Goal: Task Accomplishment & Management: Manage account settings

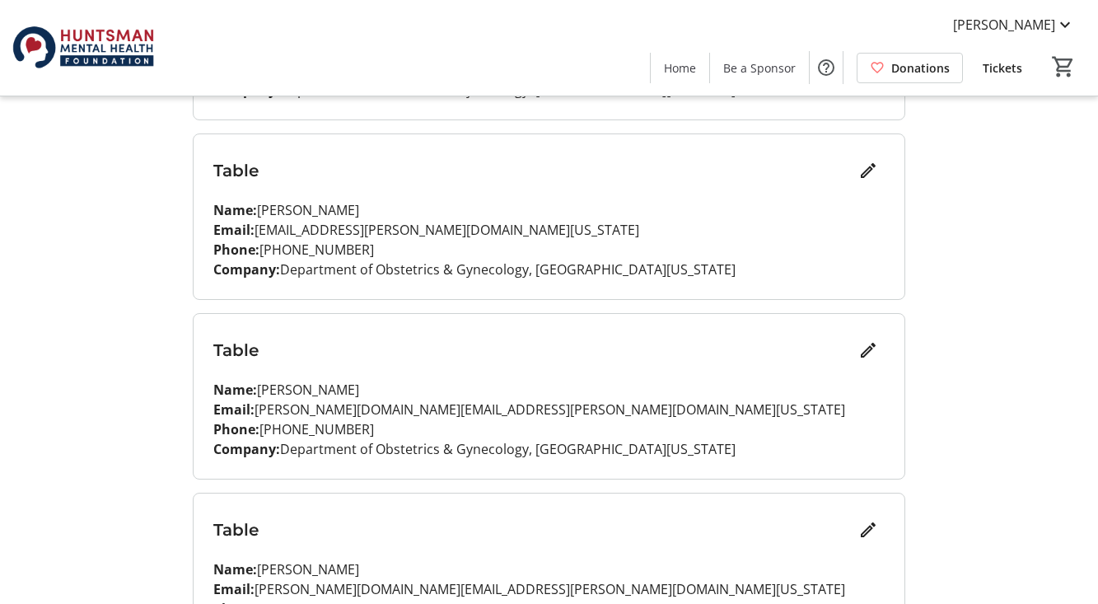
scroll to position [742, 0]
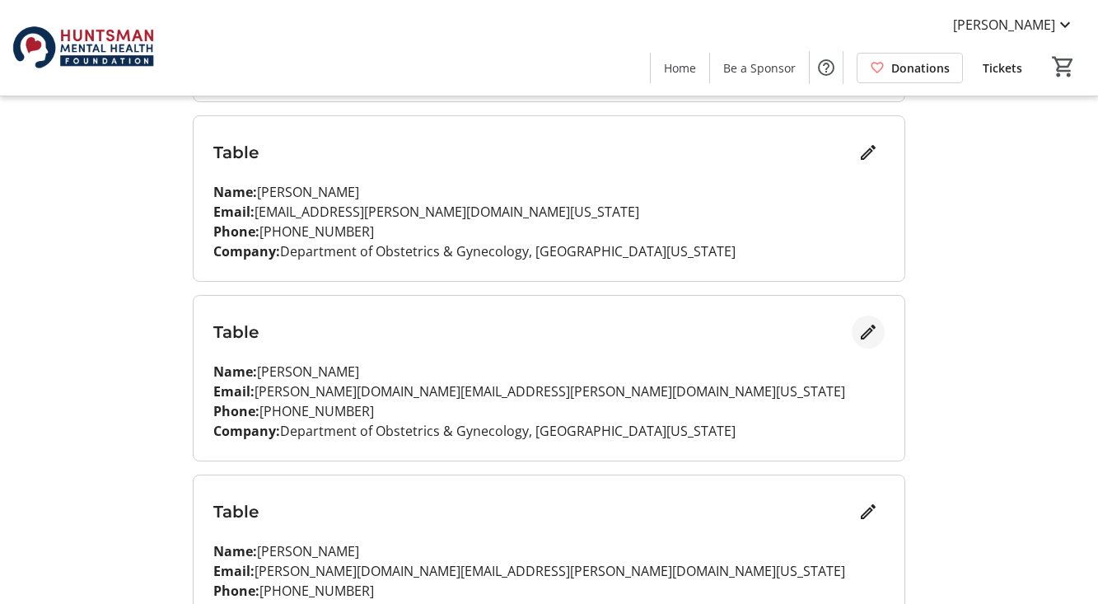
click at [873, 331] on mat-icon "Edit" at bounding box center [869, 332] width 20 height 20
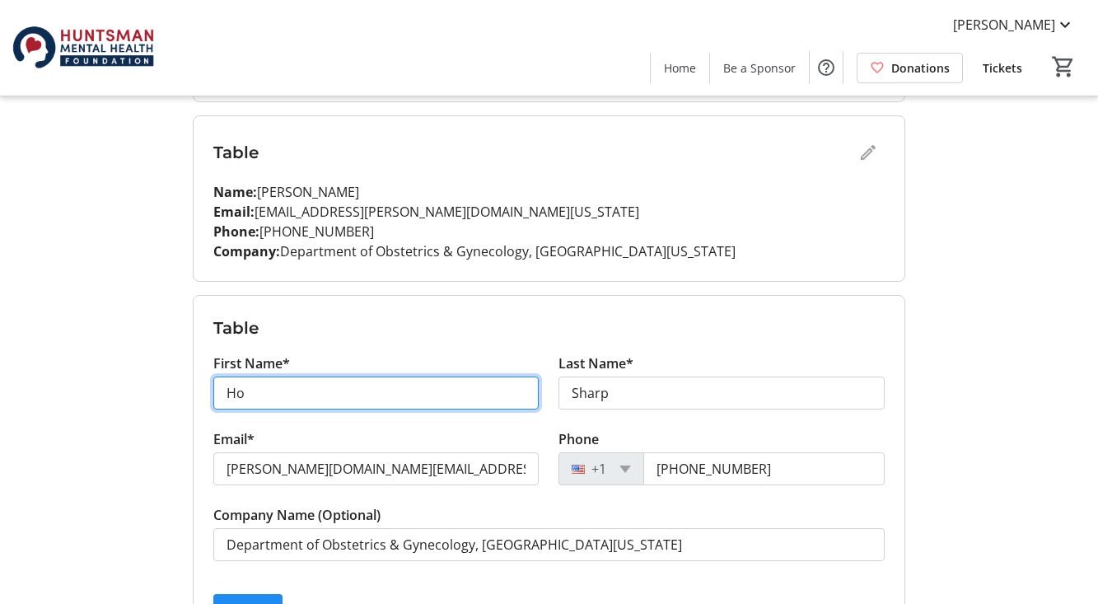
type input "H"
type input "[PERSON_NAME]"
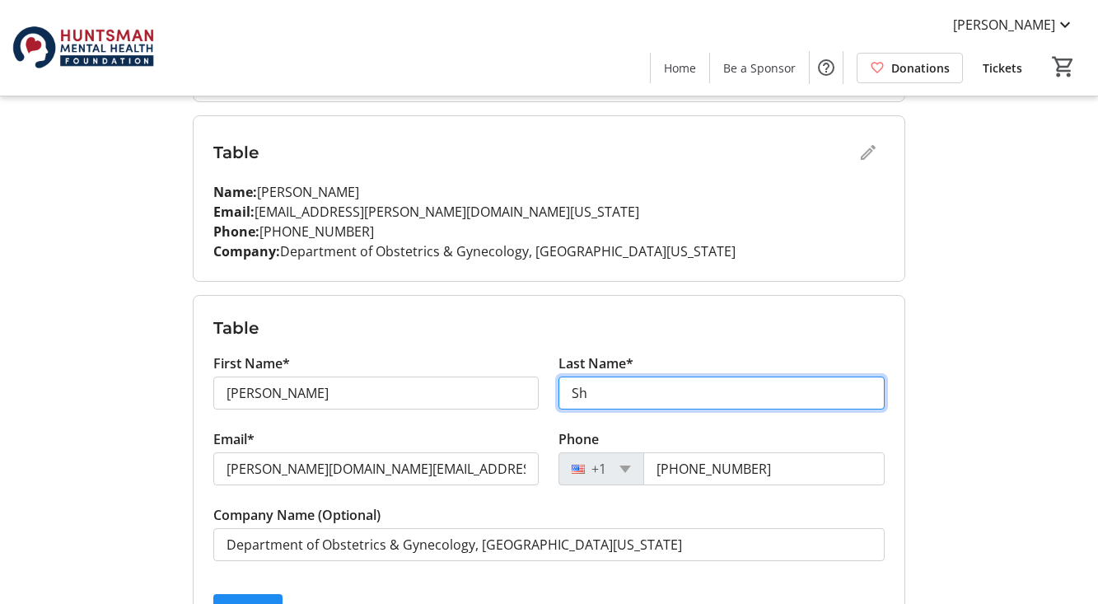
type input "S"
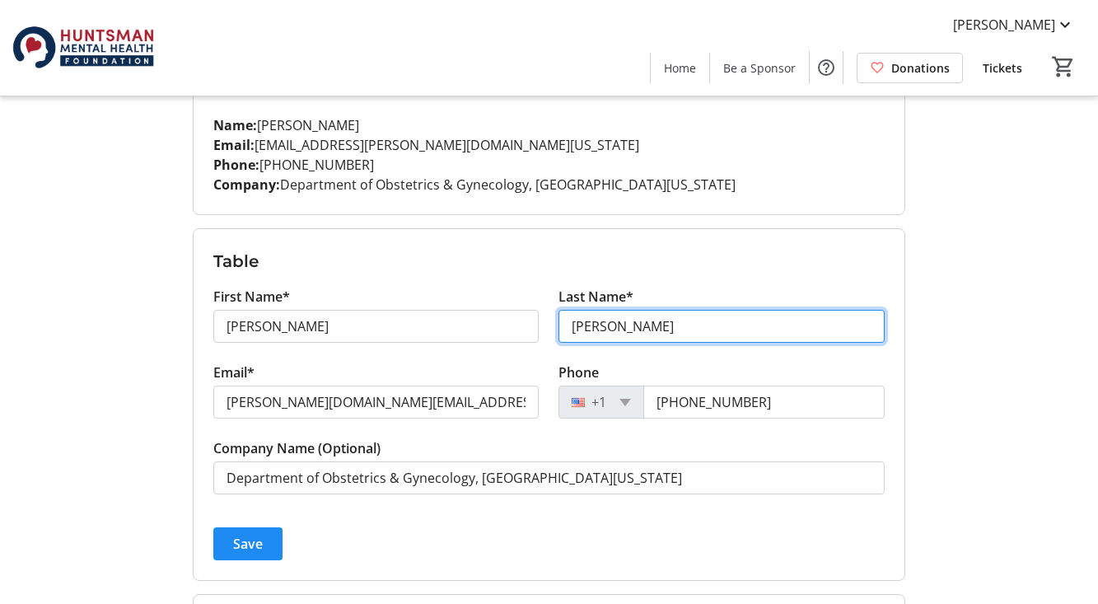
scroll to position [822, 0]
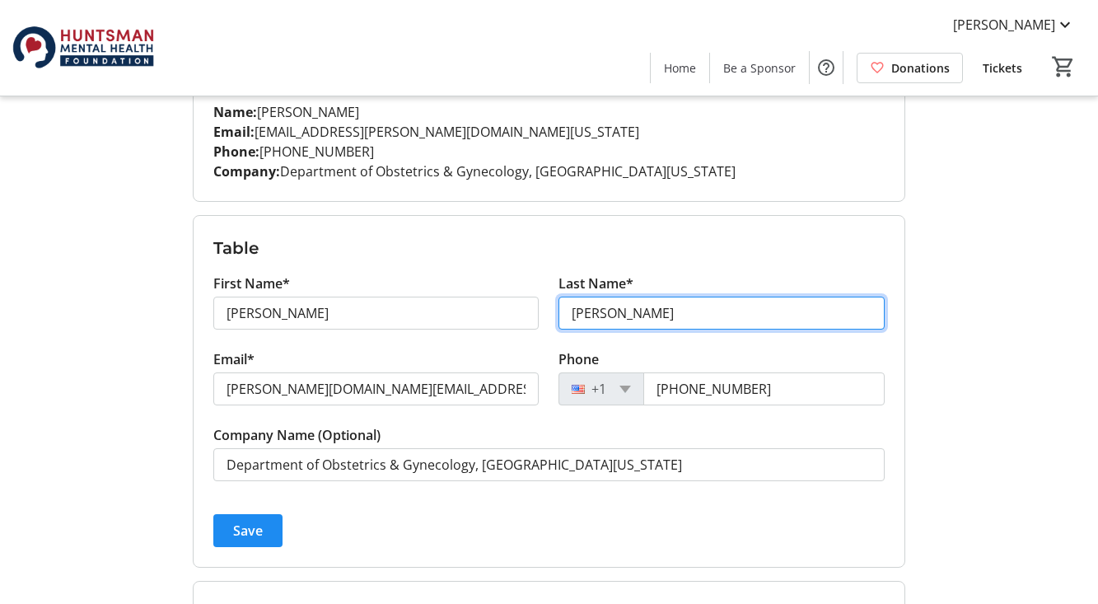
type input "[PERSON_NAME]"
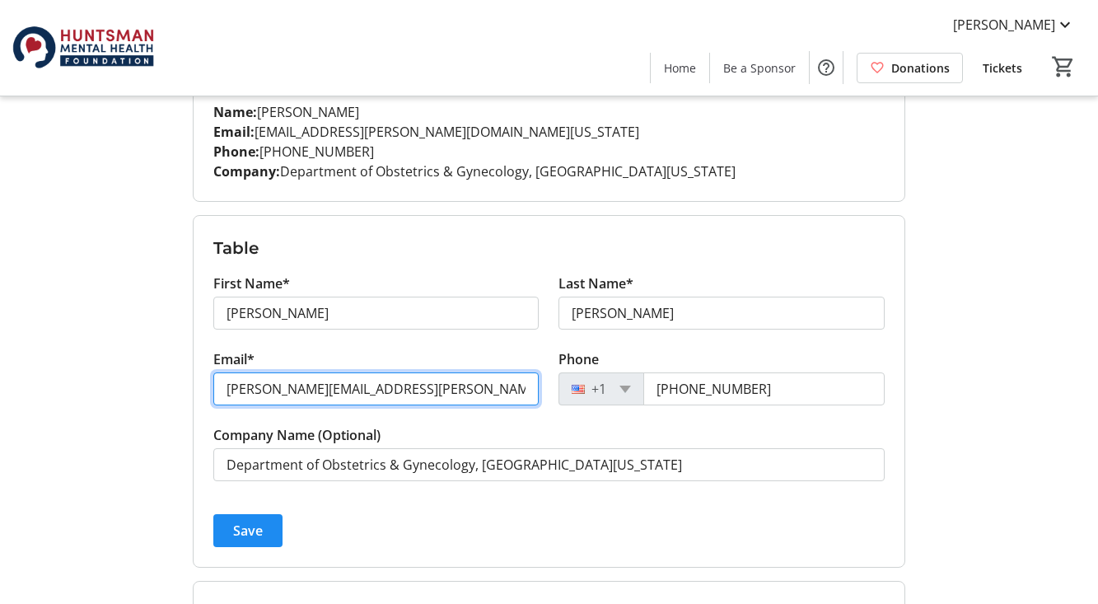
type input "[PERSON_NAME][EMAIL_ADDRESS][PERSON_NAME][DOMAIN_NAME][US_STATE]"
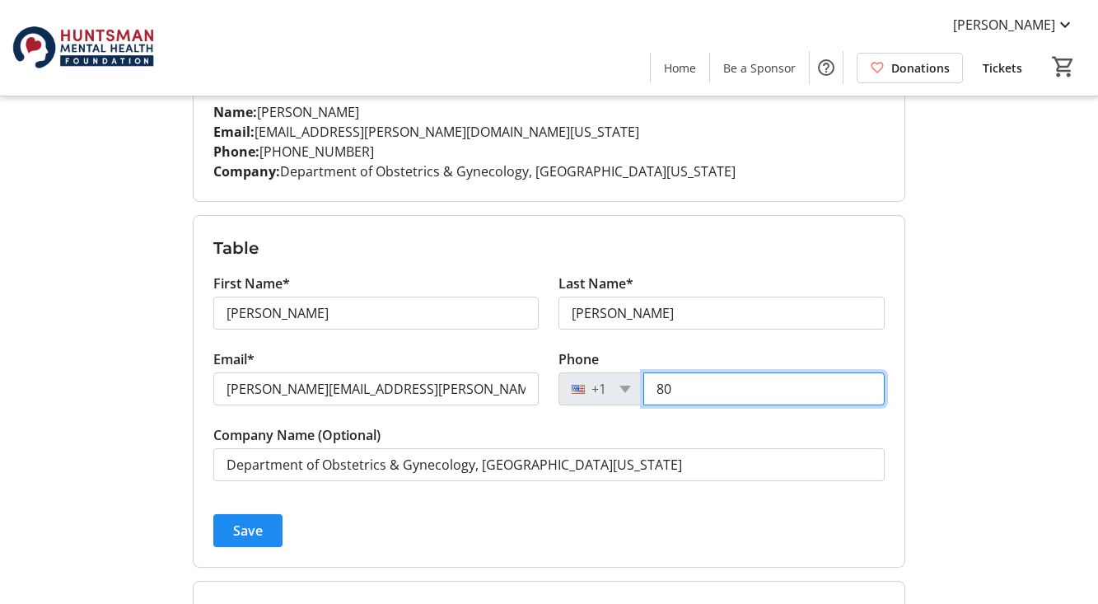
type input "8"
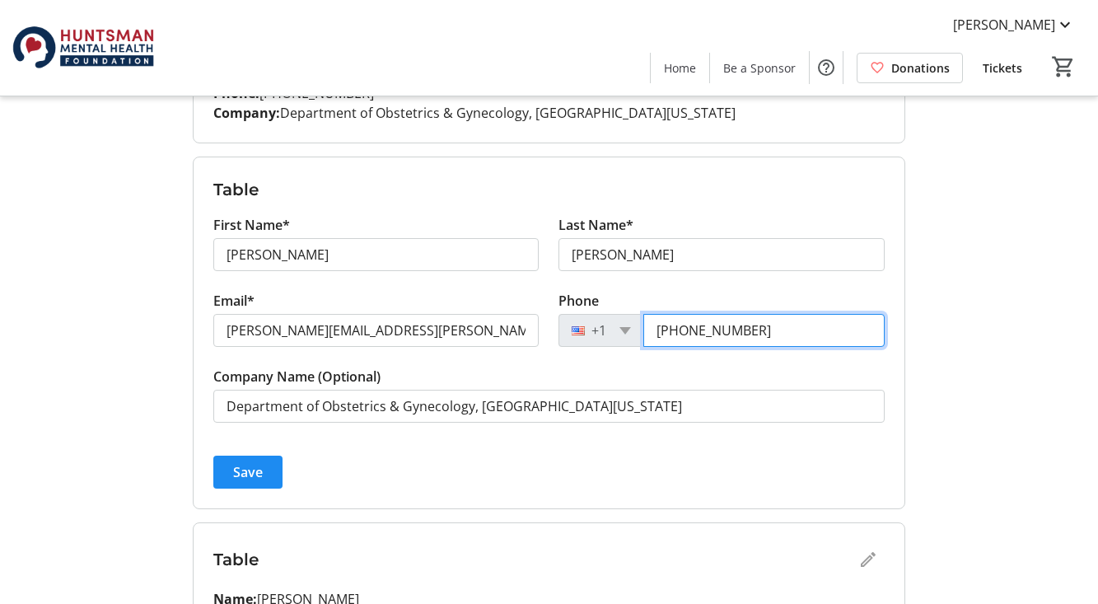
scroll to position [896, 0]
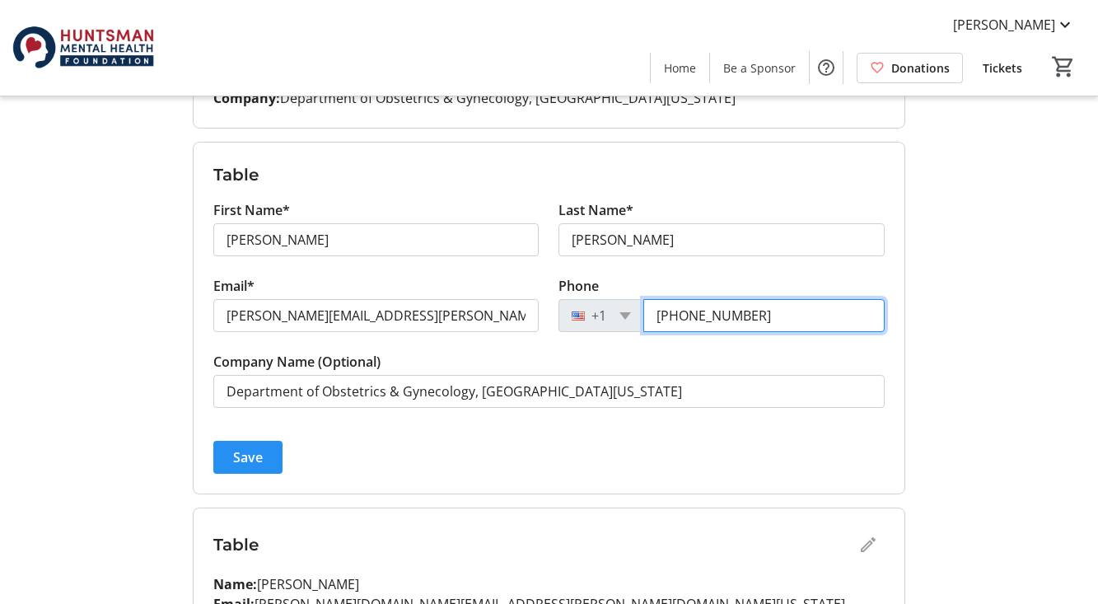
type input "[PHONE_NUMBER]"
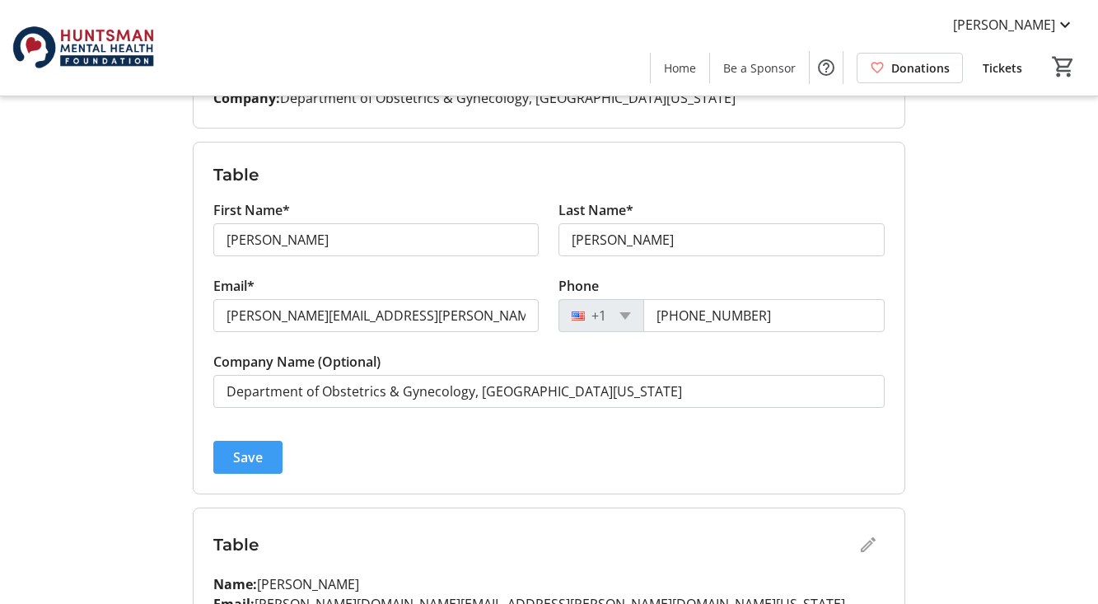
click at [253, 456] on span "Save" at bounding box center [248, 457] width 30 height 20
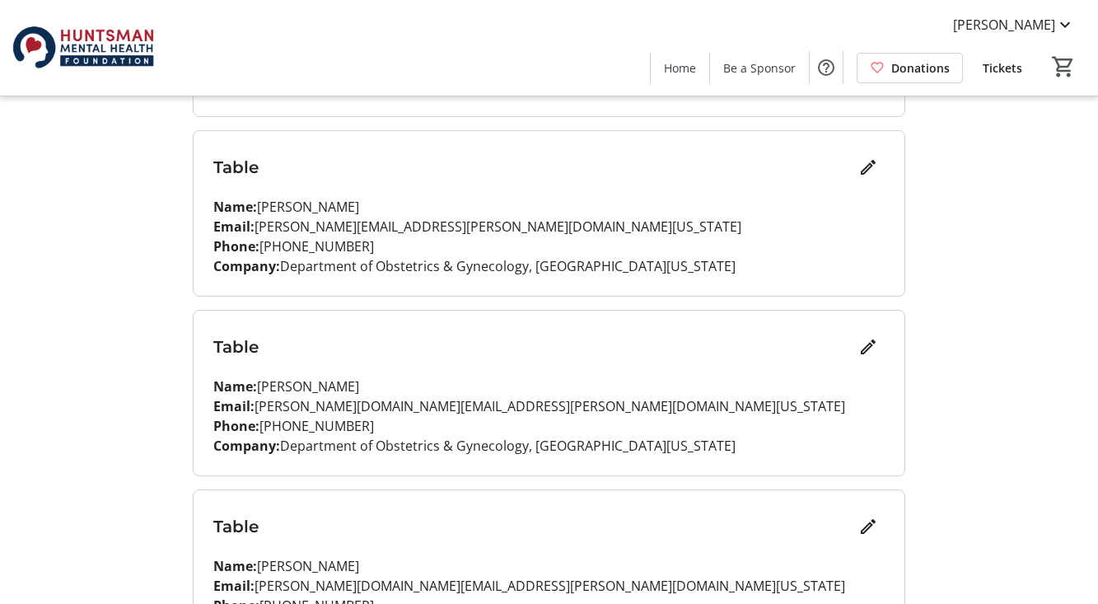
scroll to position [907, 0]
click at [864, 350] on mat-icon "Edit" at bounding box center [869, 347] width 20 height 20
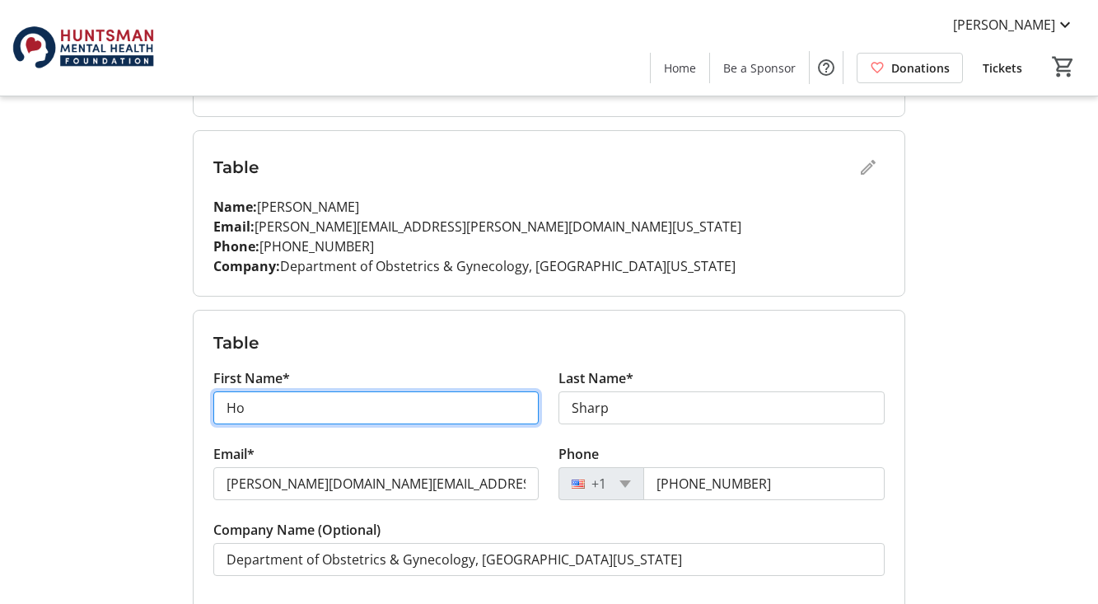
type input "H"
type input "[PERSON_NAME]"
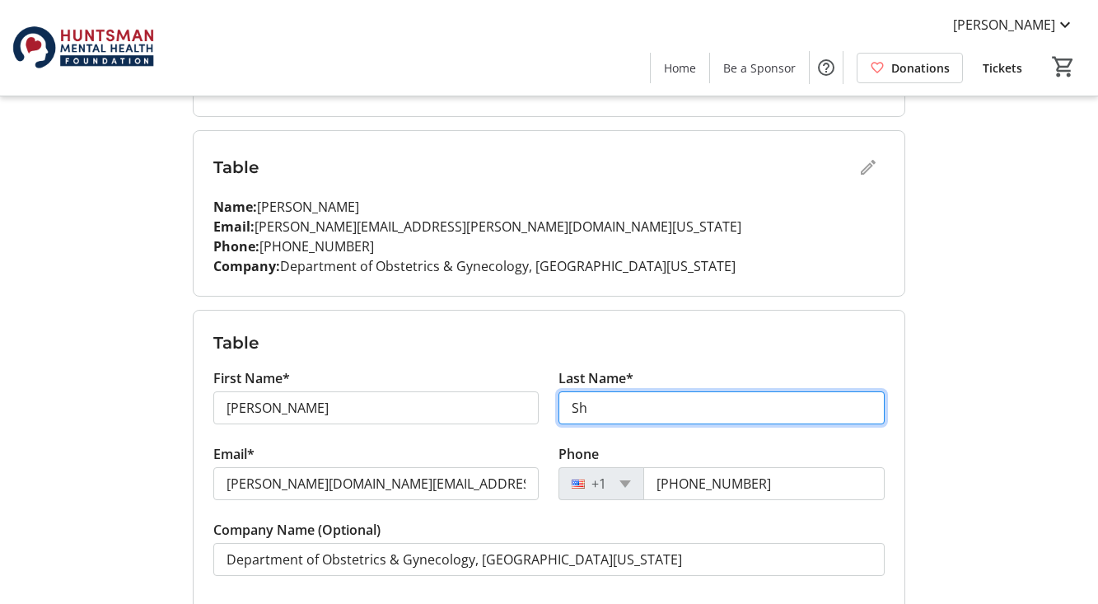
type input "S"
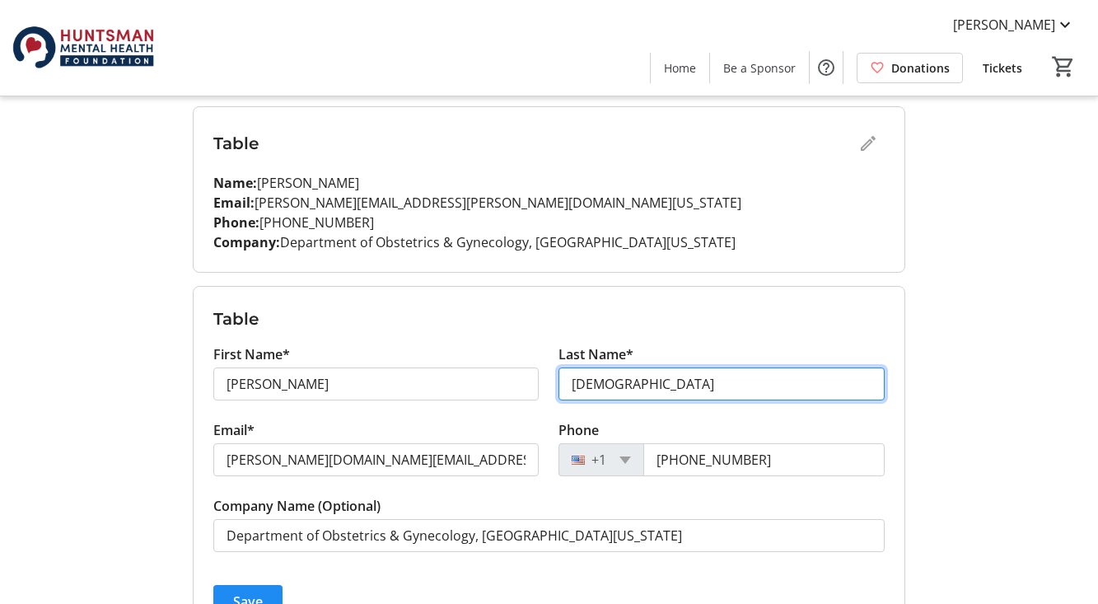
scroll to position [939, 0]
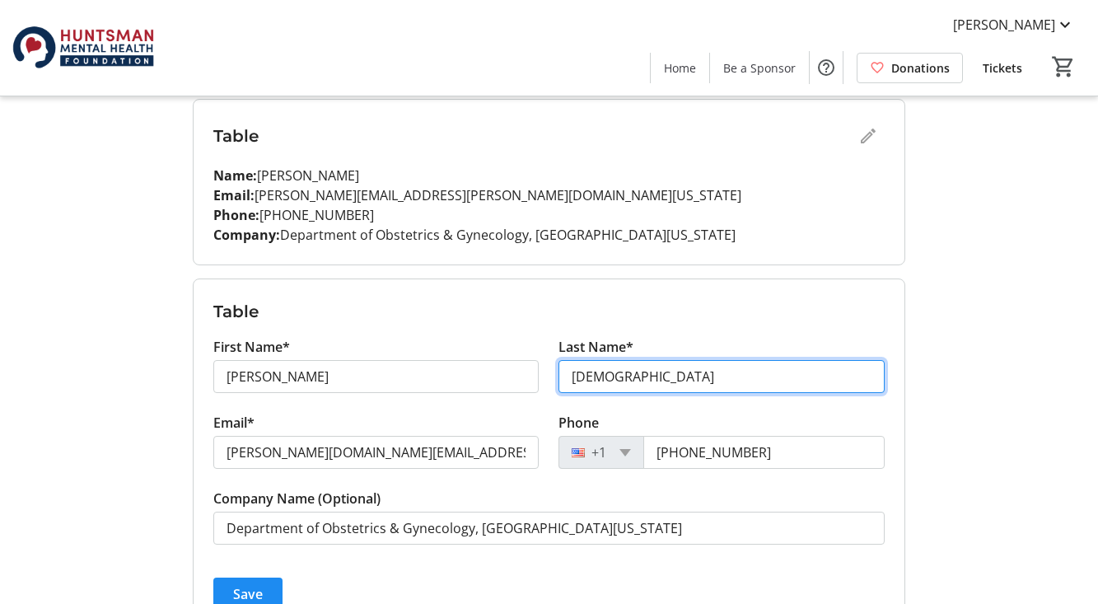
type input "[DEMOGRAPHIC_DATA]"
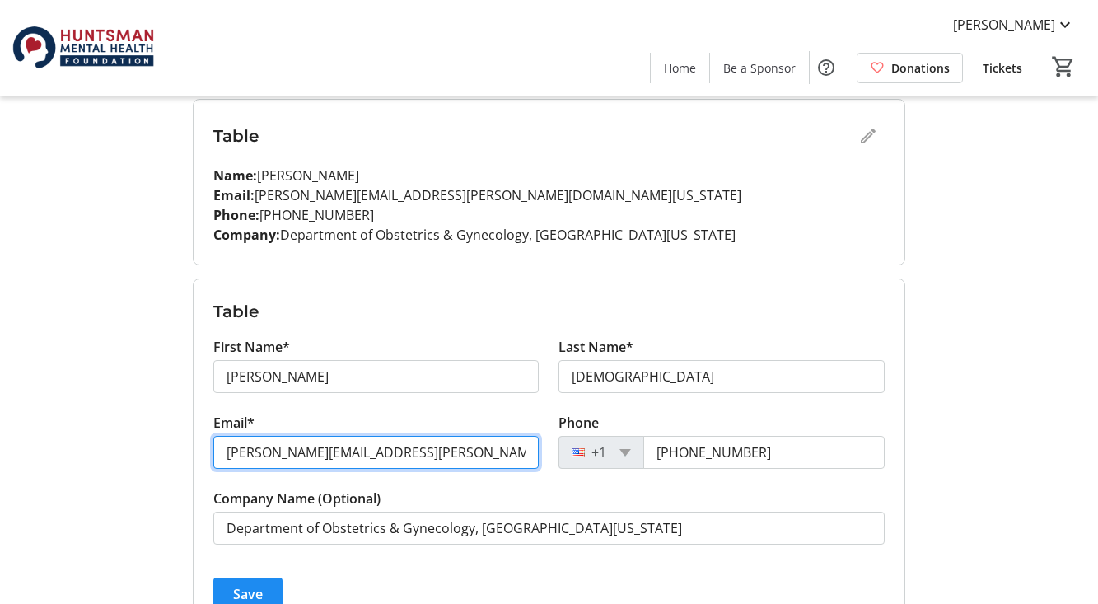
type input "[PERSON_NAME][EMAIL_ADDRESS][PERSON_NAME][DOMAIN_NAME][US_STATE]"
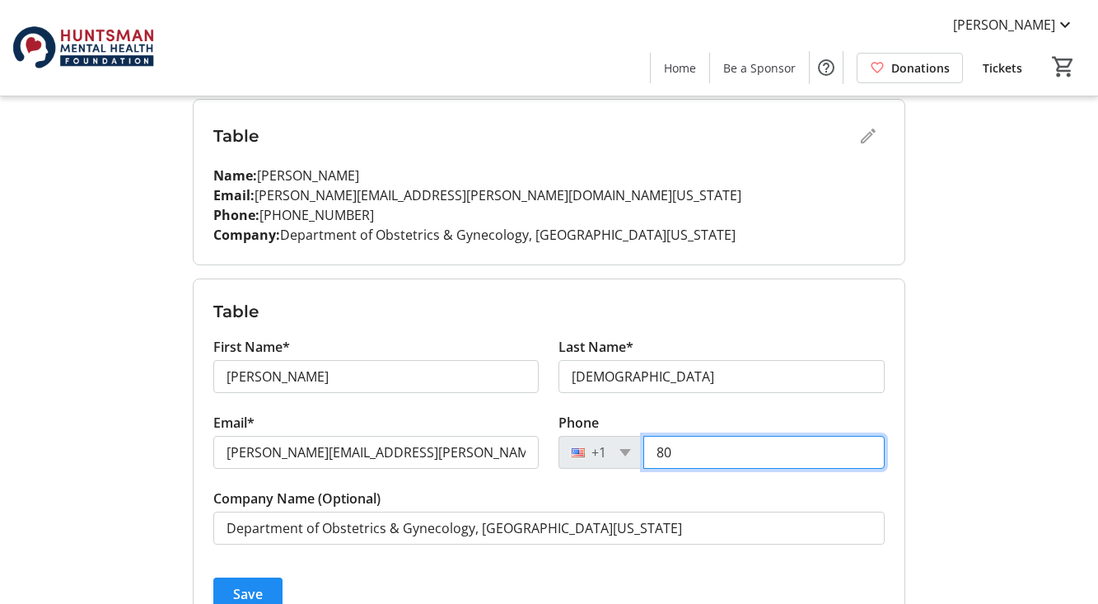
type input "8"
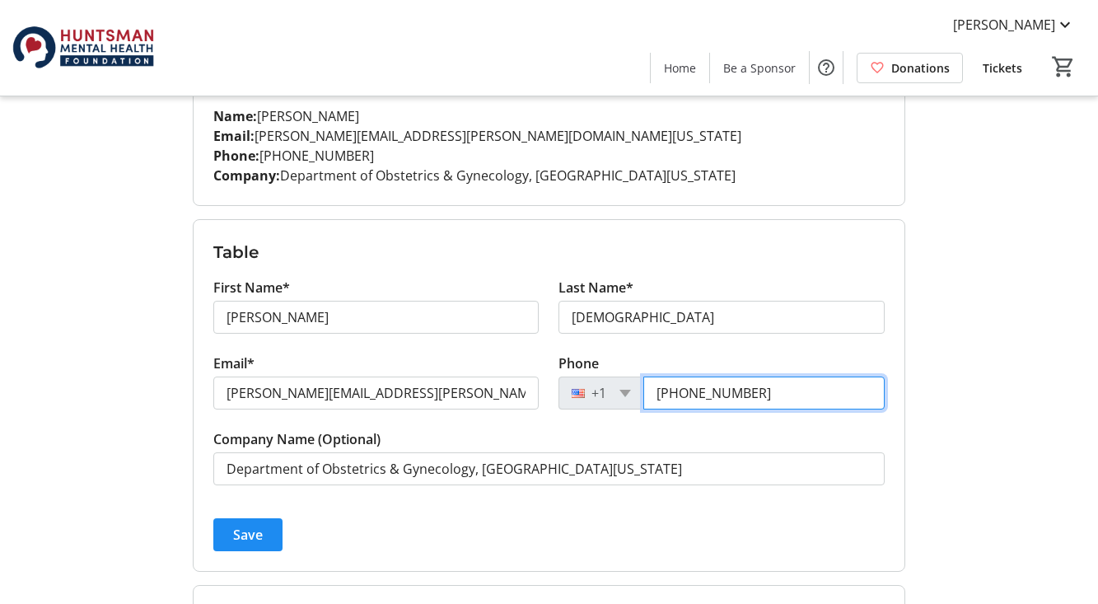
scroll to position [1007, 0]
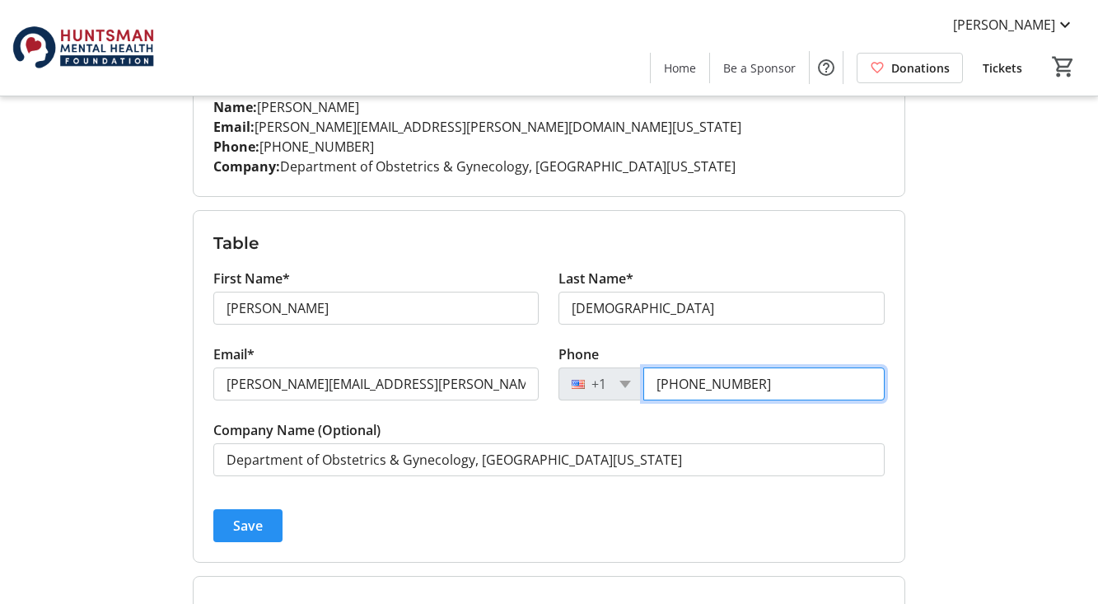
type input "[PHONE_NUMBER]"
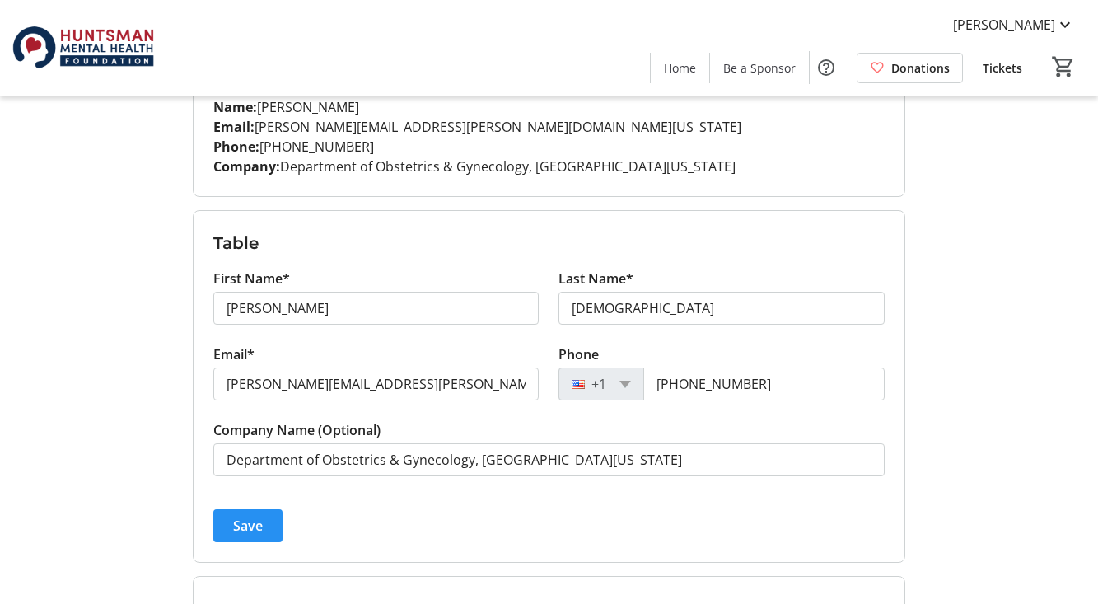
click at [237, 519] on span "Save" at bounding box center [248, 526] width 30 height 20
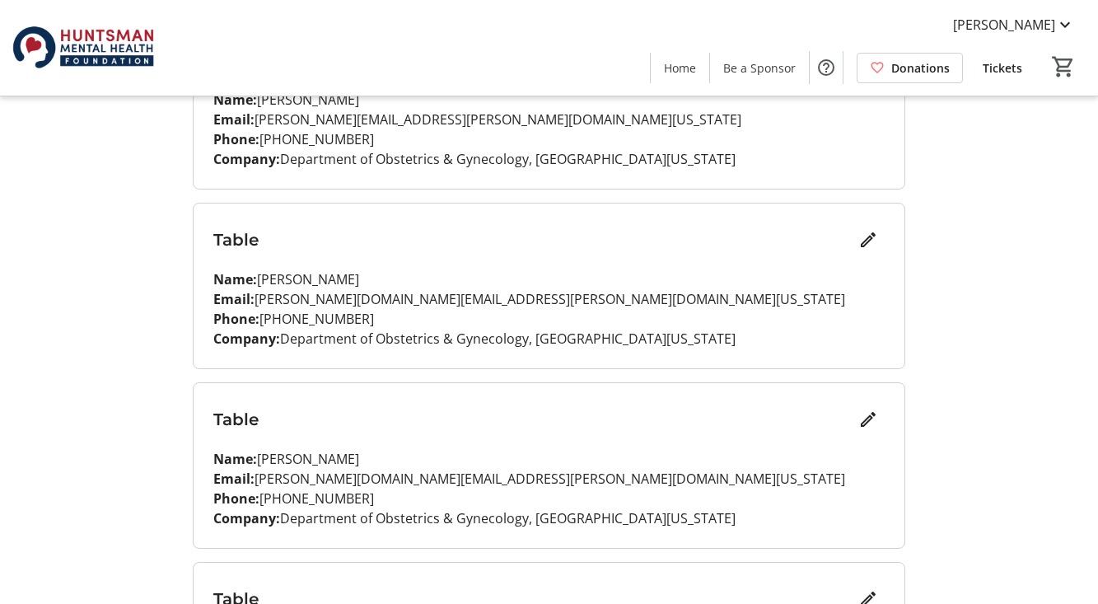
scroll to position [1187, 0]
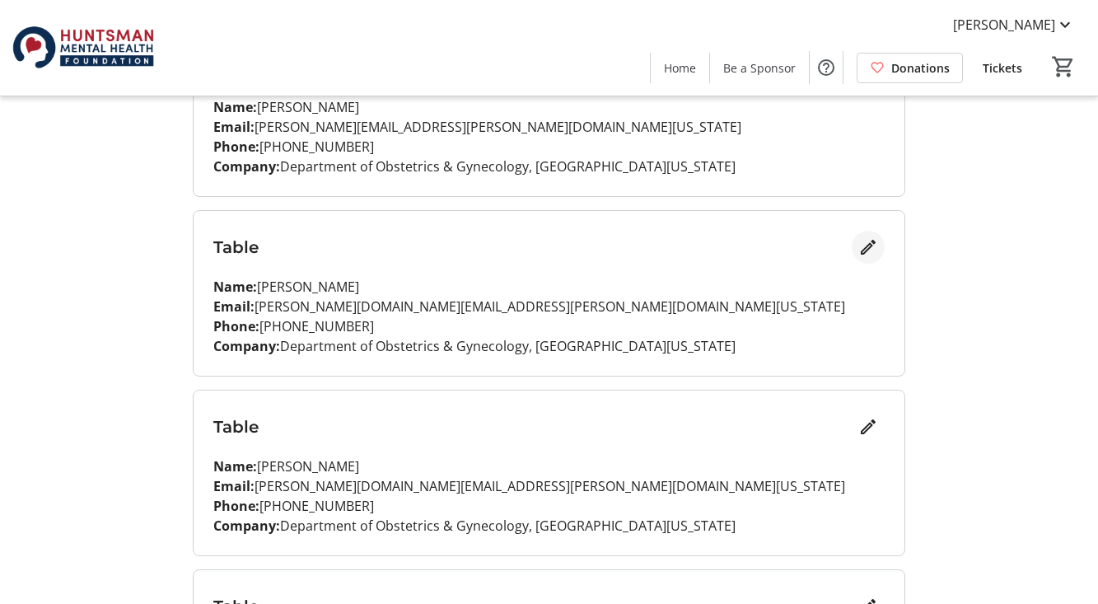
click at [864, 246] on mat-icon "Edit" at bounding box center [869, 247] width 20 height 20
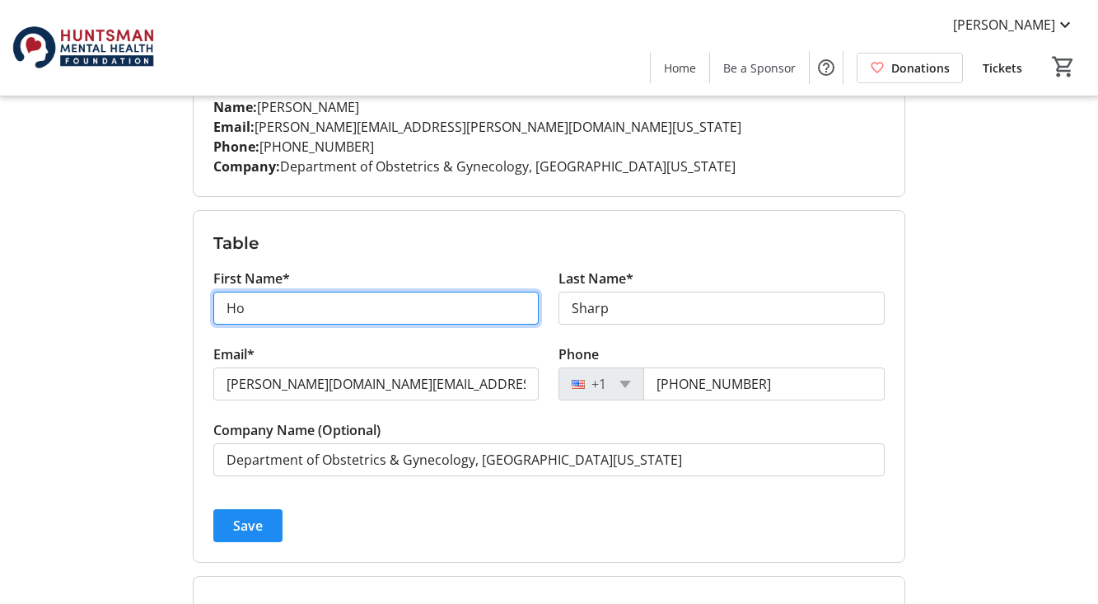
type input "H"
type input "[PERSON_NAME]"
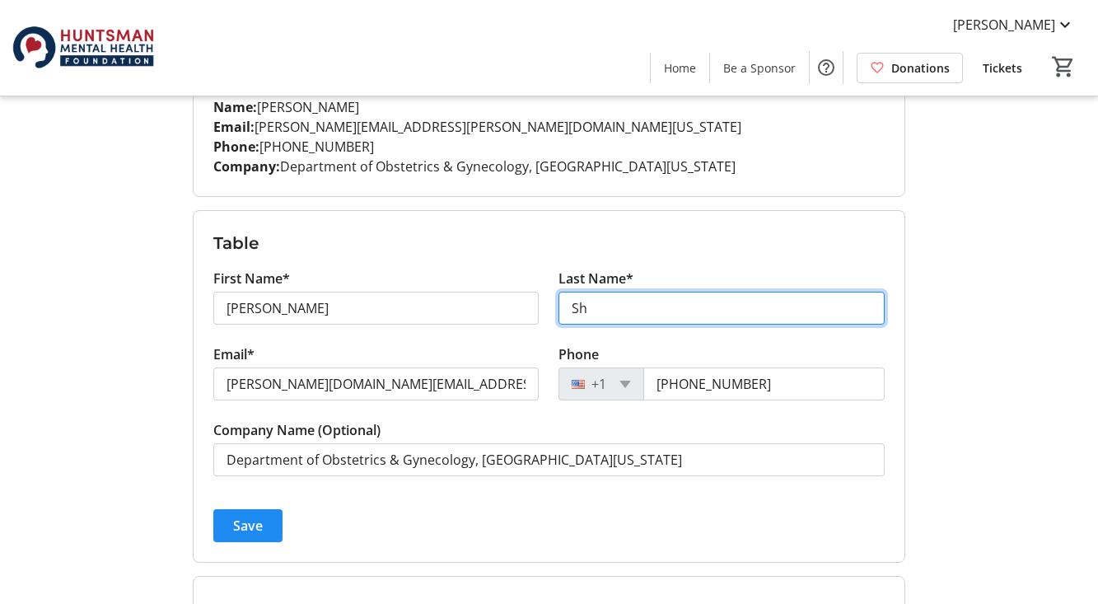
type input "S"
type input "[PERSON_NAME]"
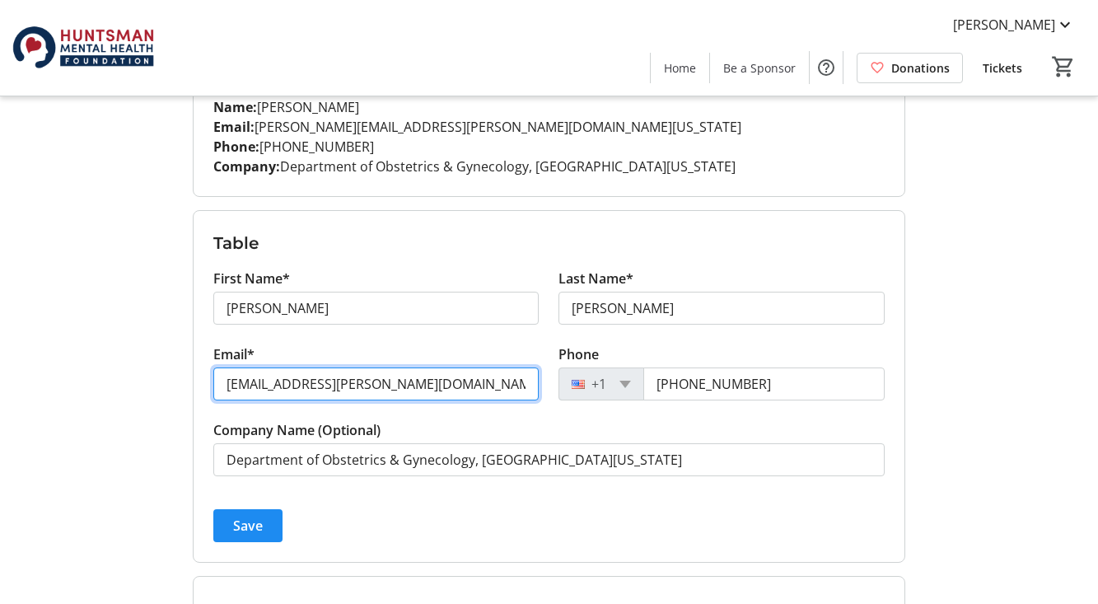
type input "[EMAIL_ADDRESS][PERSON_NAME][DOMAIN_NAME][US_STATE]"
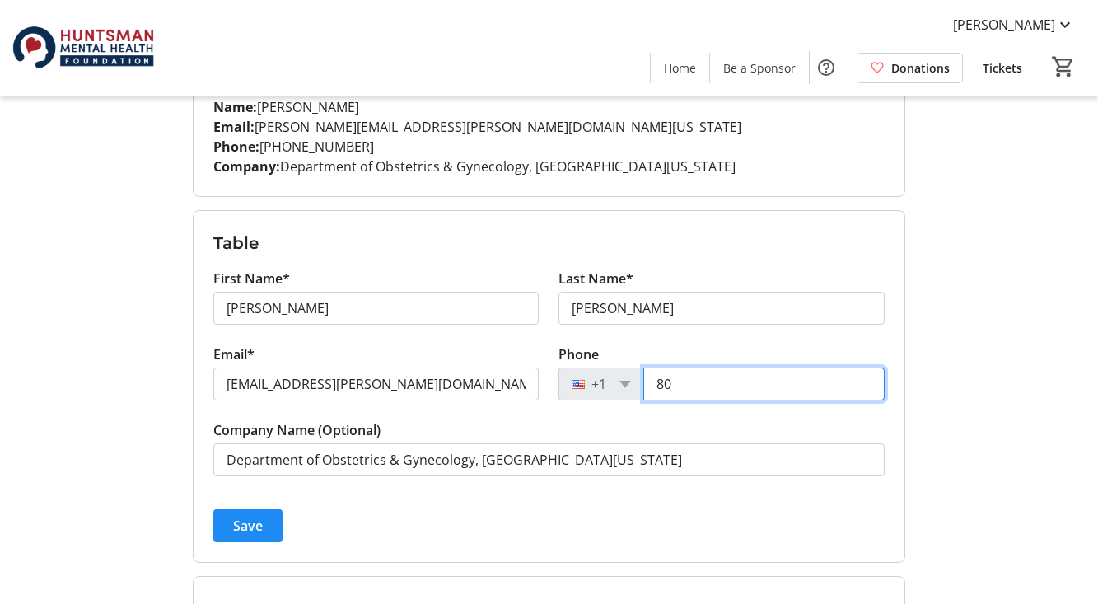
type input "8"
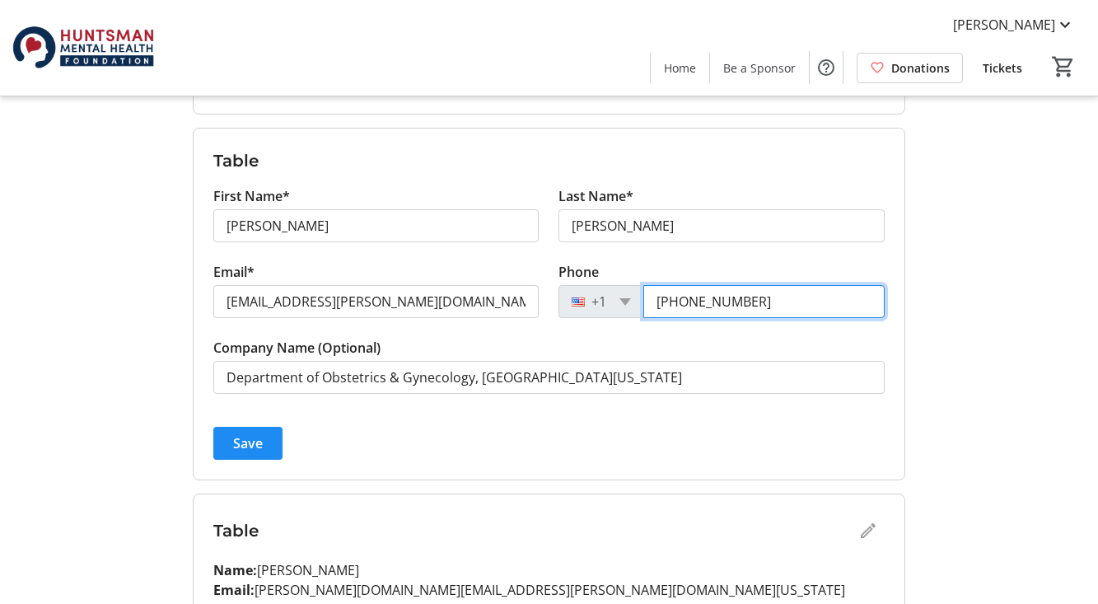
scroll to position [1307, 0]
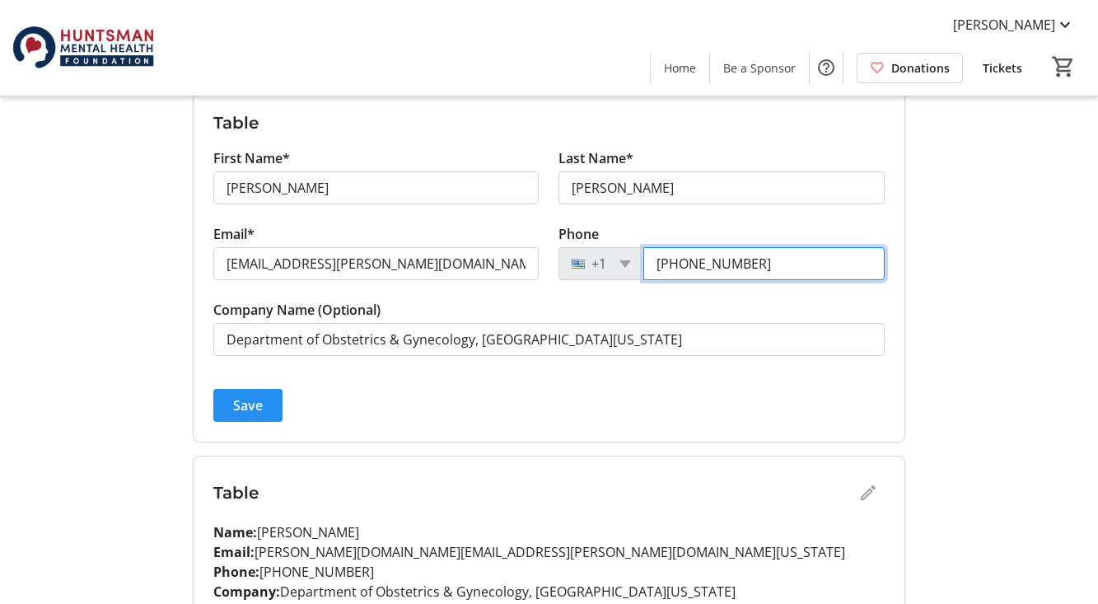
type input "[PHONE_NUMBER]"
click at [255, 402] on span "Save" at bounding box center [248, 406] width 30 height 20
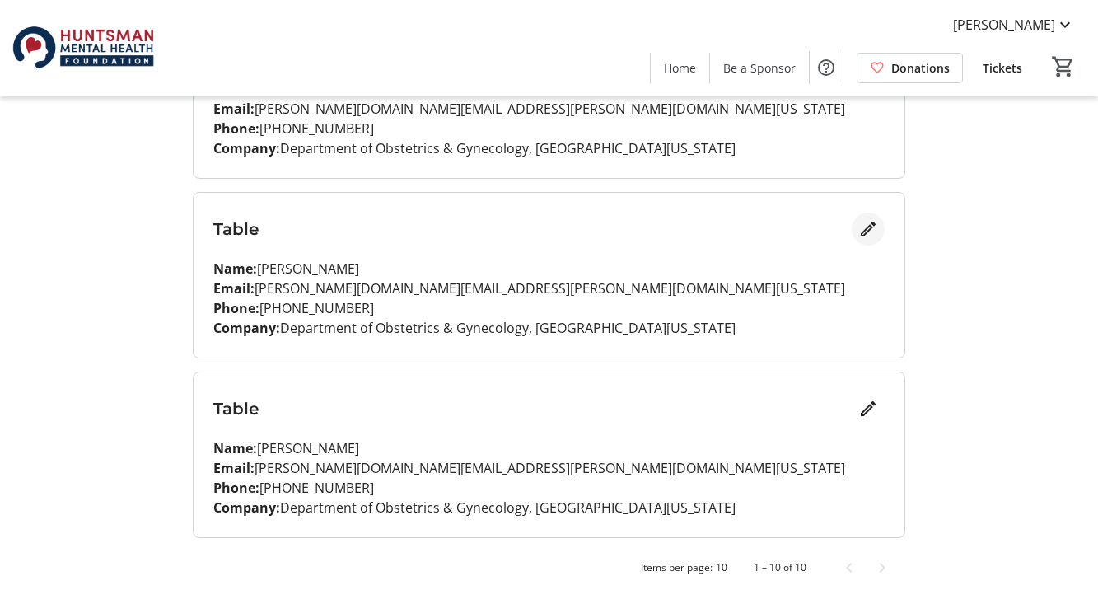
scroll to position [1564, 0]
click at [868, 236] on mat-icon "Edit" at bounding box center [869, 229] width 20 height 20
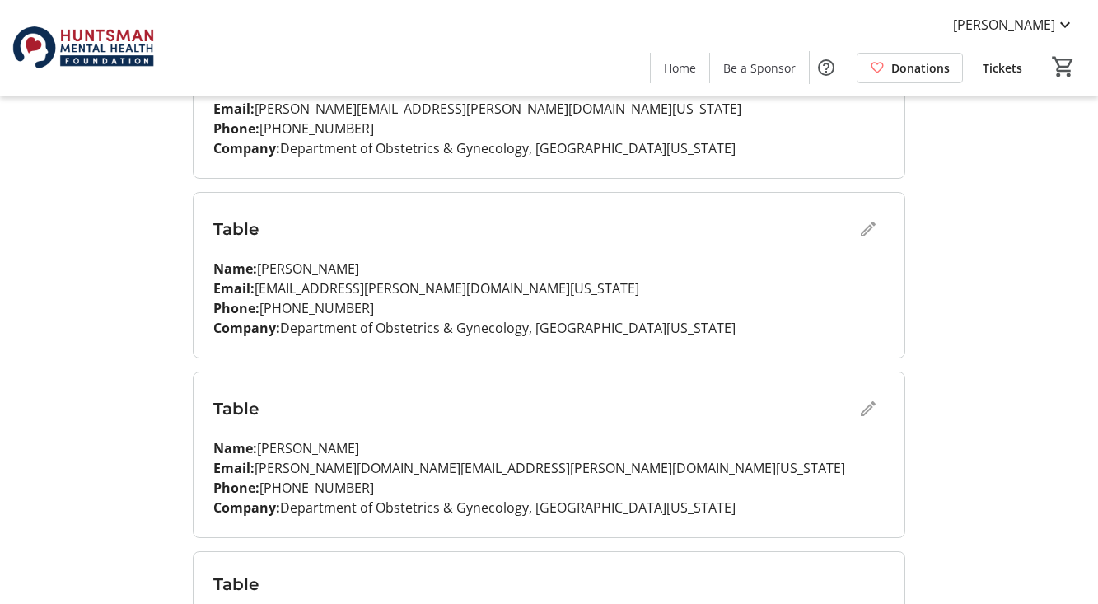
scroll to position [1271, 0]
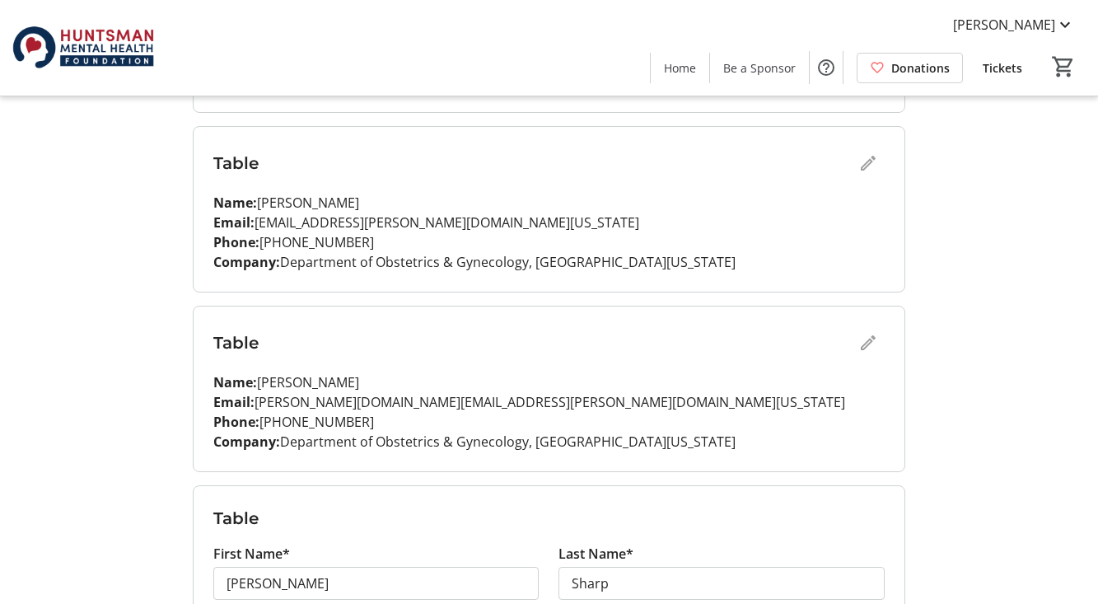
click at [867, 343] on div "Table" at bounding box center [549, 342] width 672 height 33
click at [856, 345] on div "Table" at bounding box center [549, 342] width 672 height 33
click at [865, 344] on div "Table" at bounding box center [549, 342] width 672 height 33
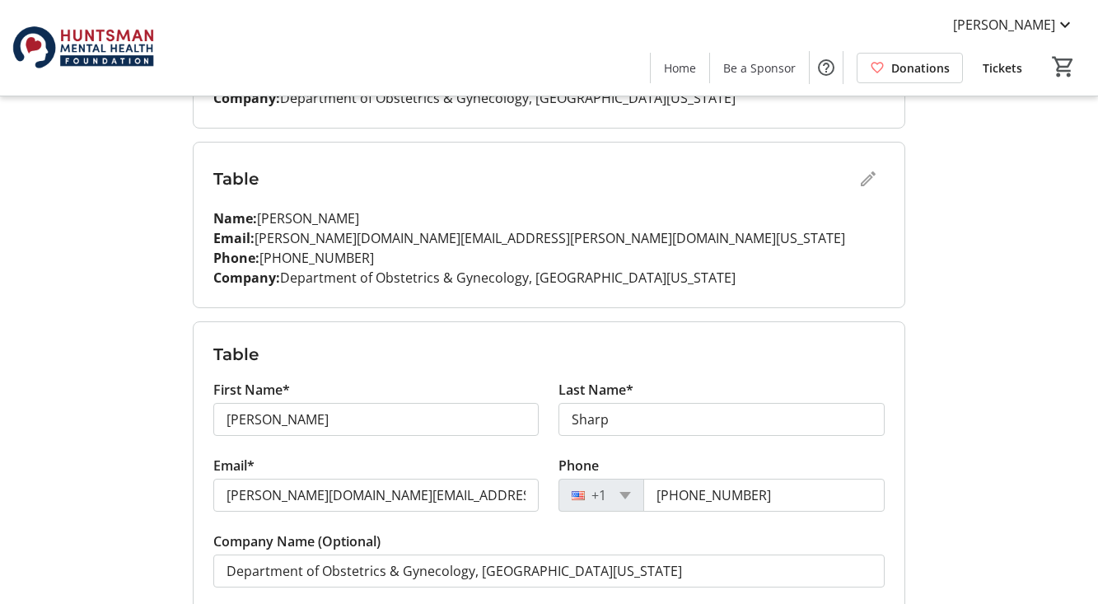
scroll to position [1498, 0]
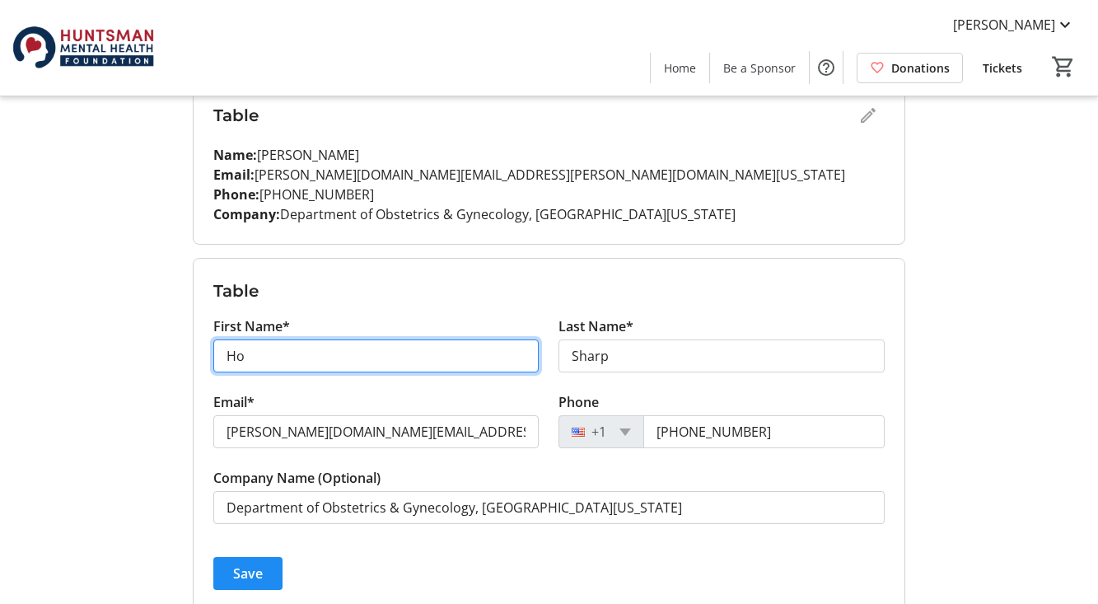
type input "H"
type input "[PERSON_NAME]"
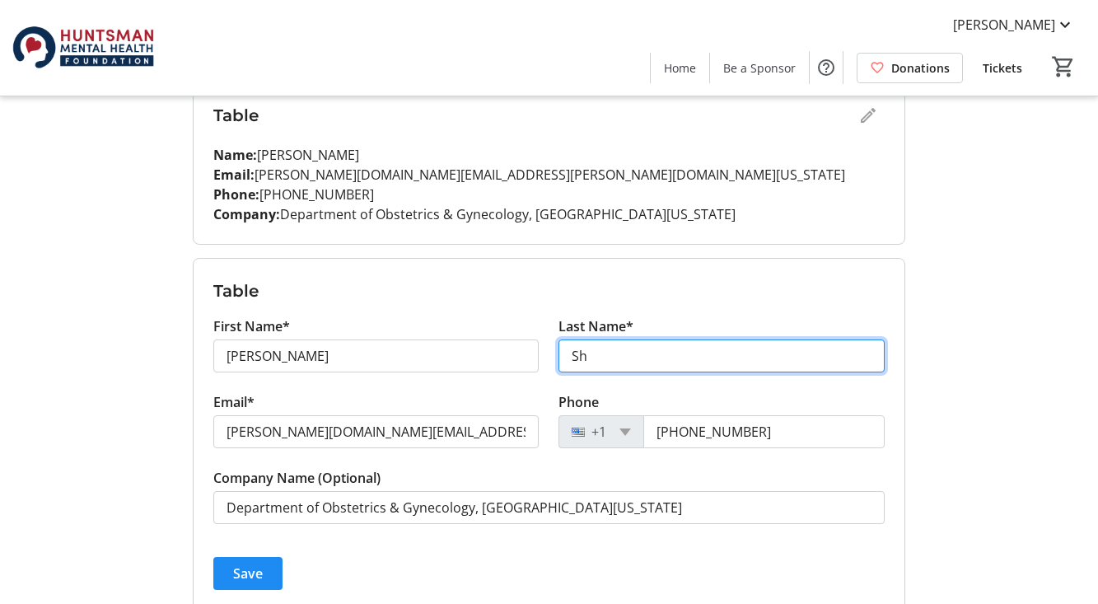
type input "S"
type input "[PERSON_NAME]"
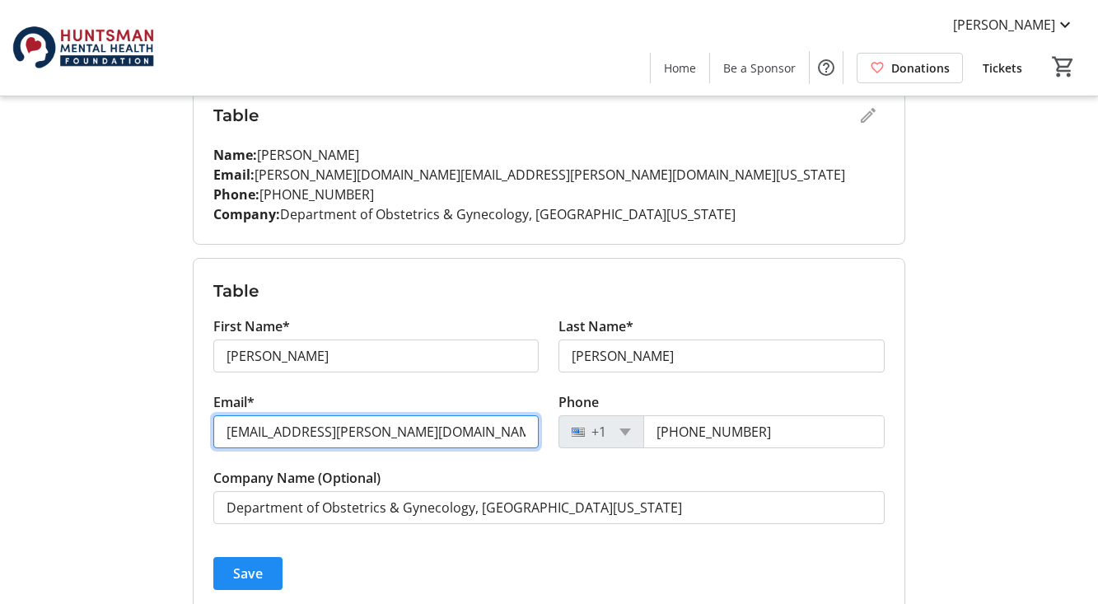
type input "[EMAIL_ADDRESS][PERSON_NAME][DOMAIN_NAME][US_STATE]"
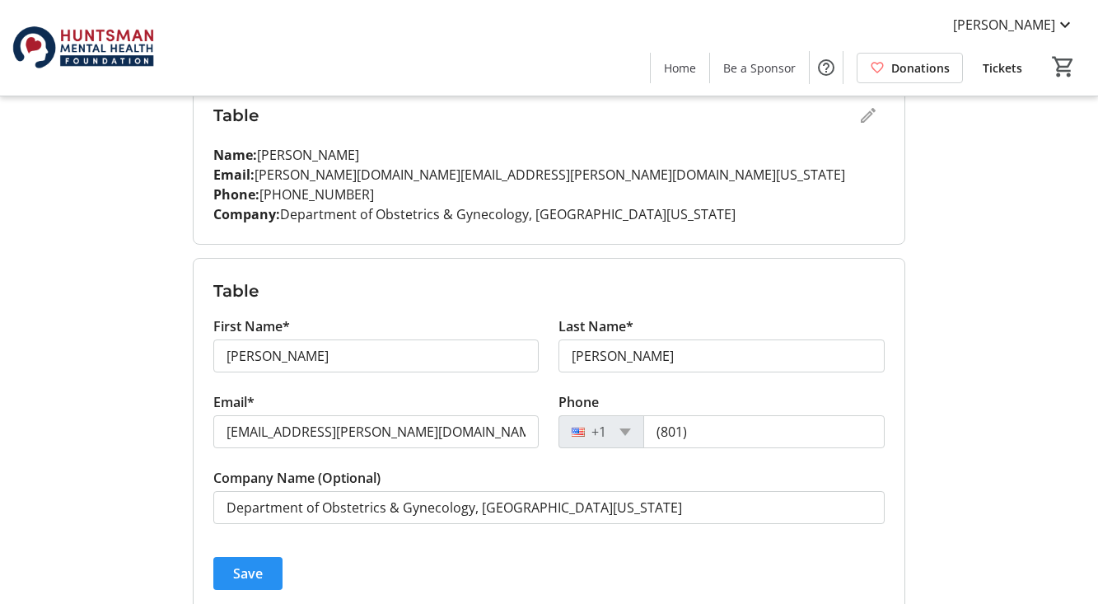
click at [249, 577] on button "Save" at bounding box center [247, 573] width 69 height 33
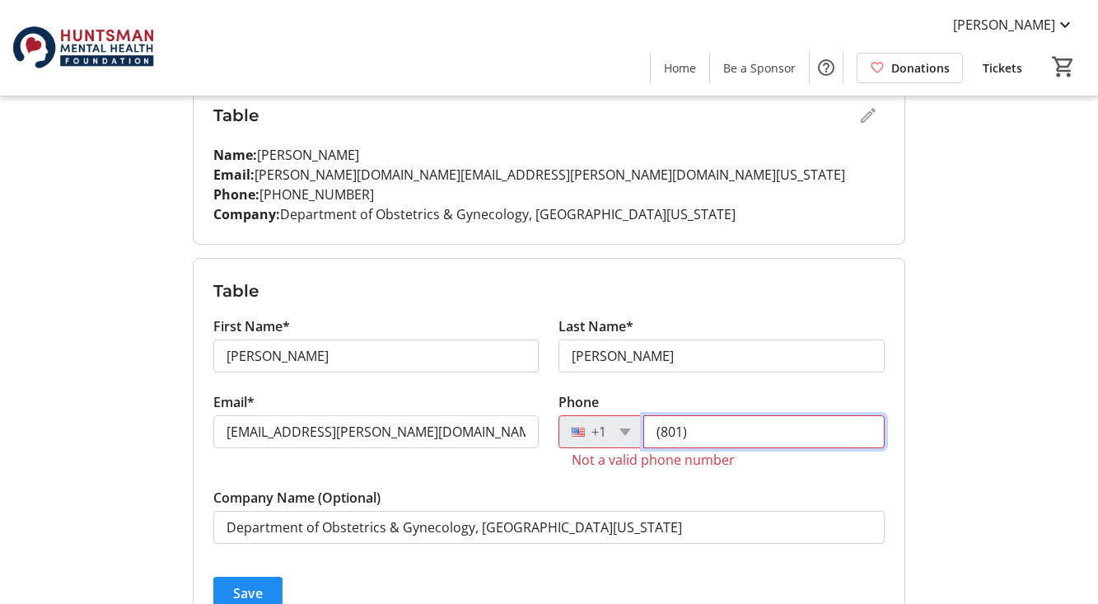
click at [742, 432] on input "(801)" at bounding box center [764, 431] width 241 height 33
type input "8"
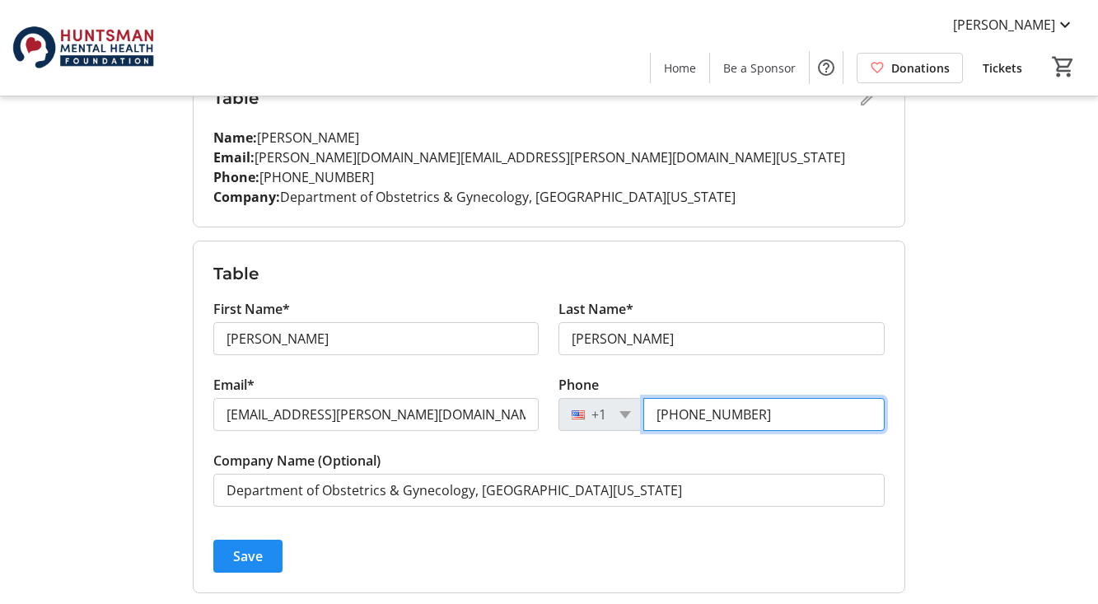
scroll to position [1521, 0]
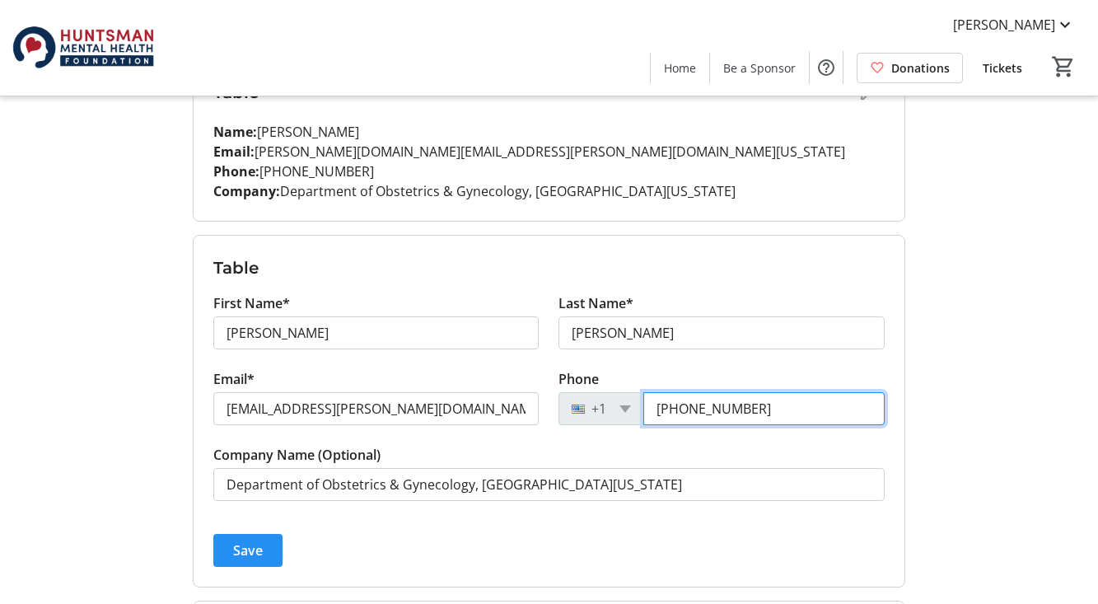
type input "[PHONE_NUMBER]"
click at [251, 551] on span "Save" at bounding box center [248, 551] width 30 height 20
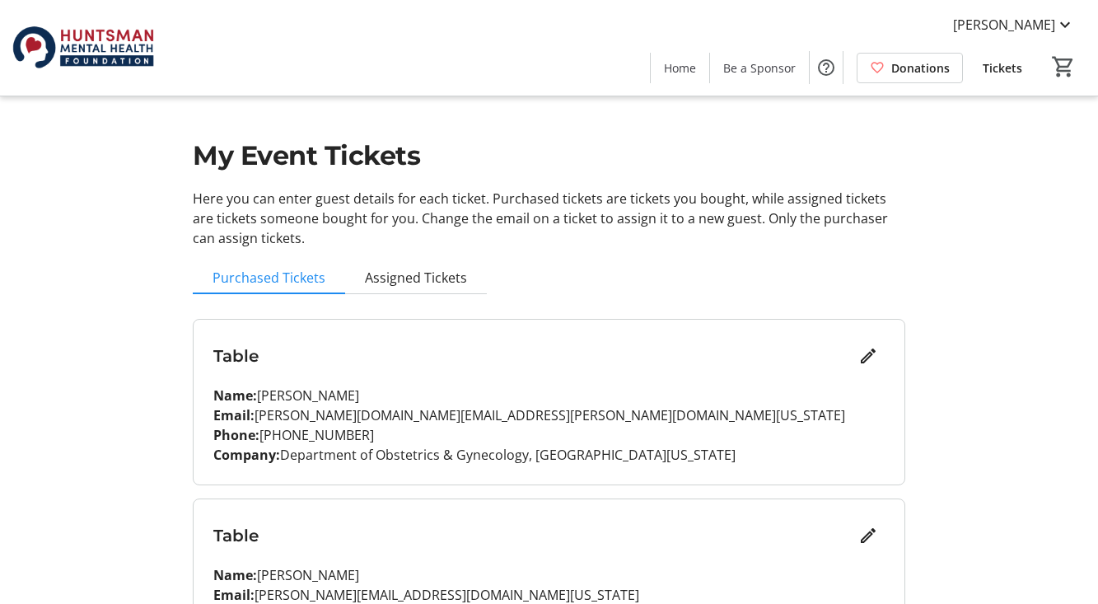
scroll to position [0, 0]
click at [395, 279] on span "Assigned Tickets" at bounding box center [416, 277] width 102 height 13
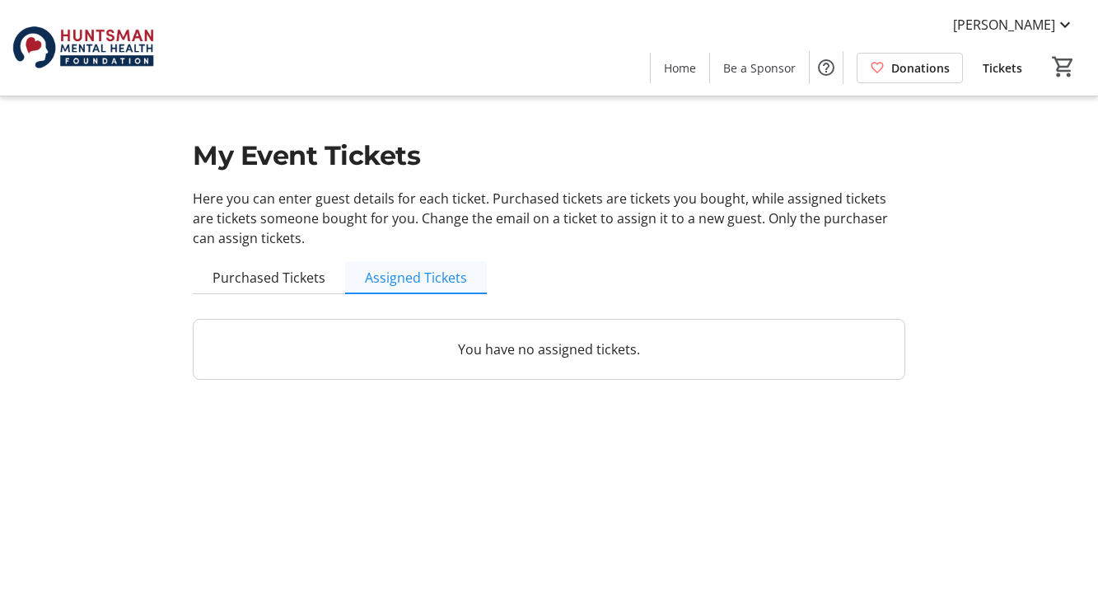
click at [405, 282] on span "Assigned Tickets" at bounding box center [416, 277] width 102 height 13
click at [283, 279] on span "Purchased Tickets" at bounding box center [269, 277] width 113 height 13
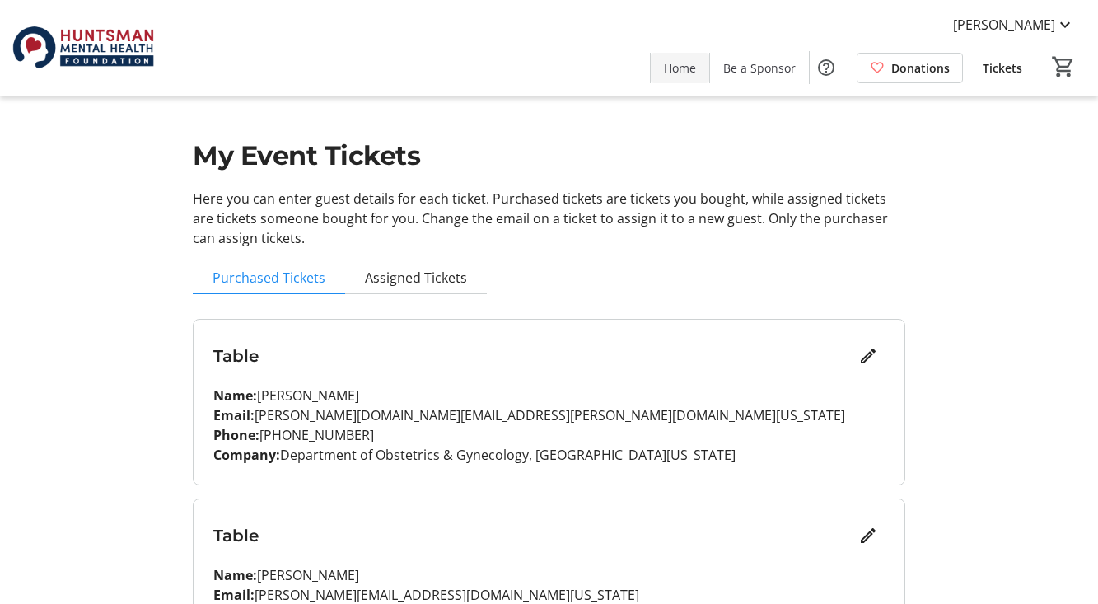
click at [687, 65] on span "Home" at bounding box center [680, 67] width 32 height 17
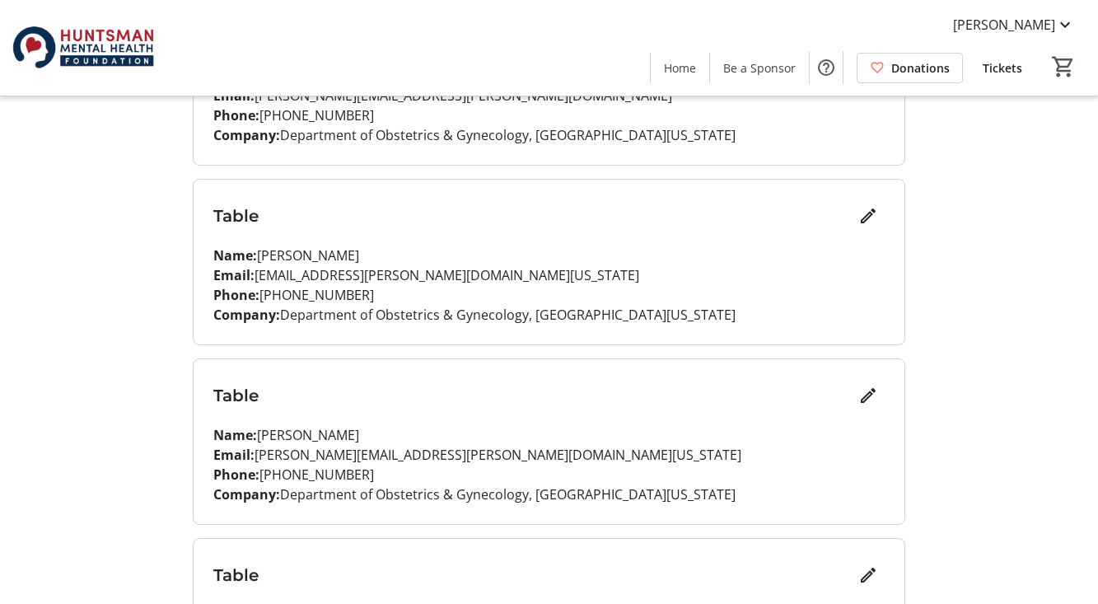
scroll to position [575, 0]
